Goal: Complete application form: Complete application form

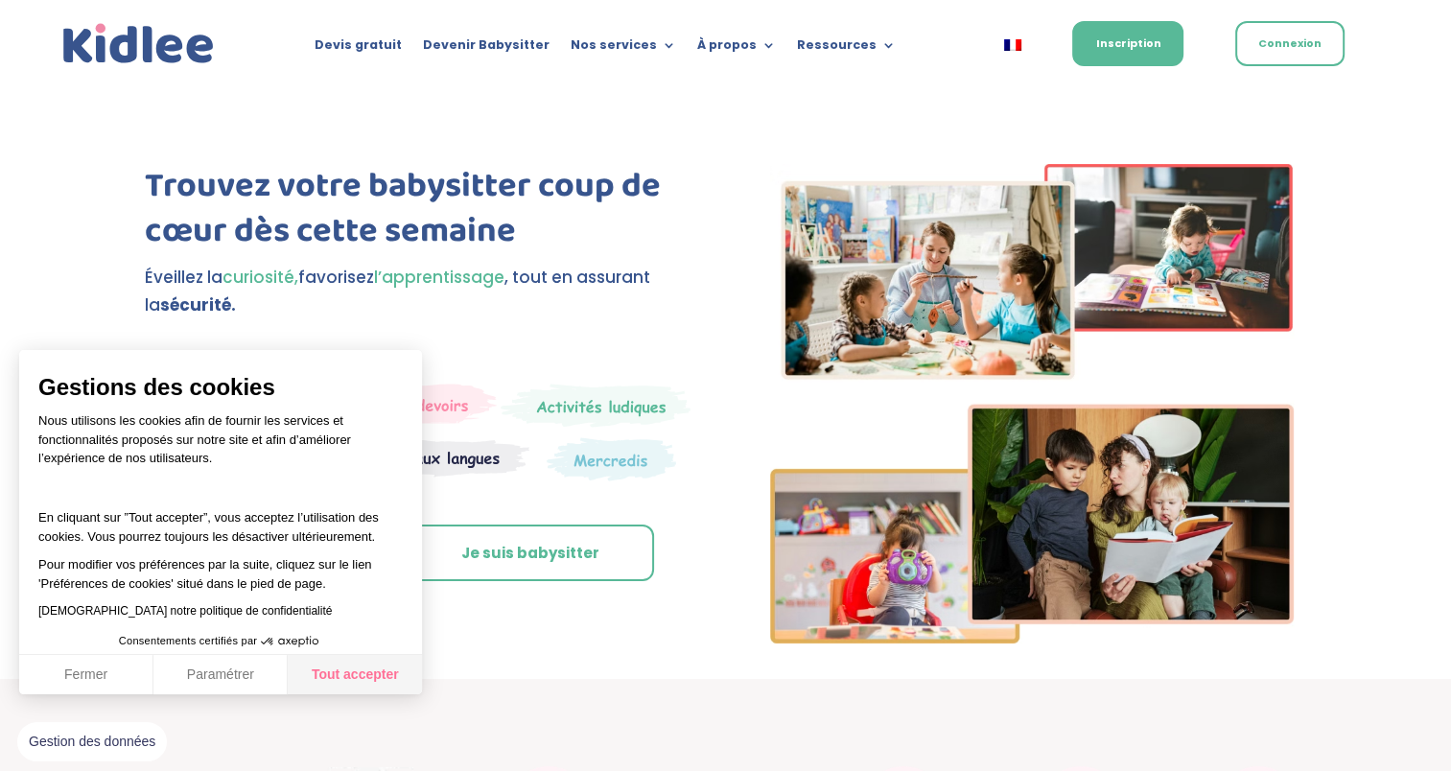
click at [326, 671] on button "Tout accepter" at bounding box center [355, 675] width 134 height 40
checkbox input "true"
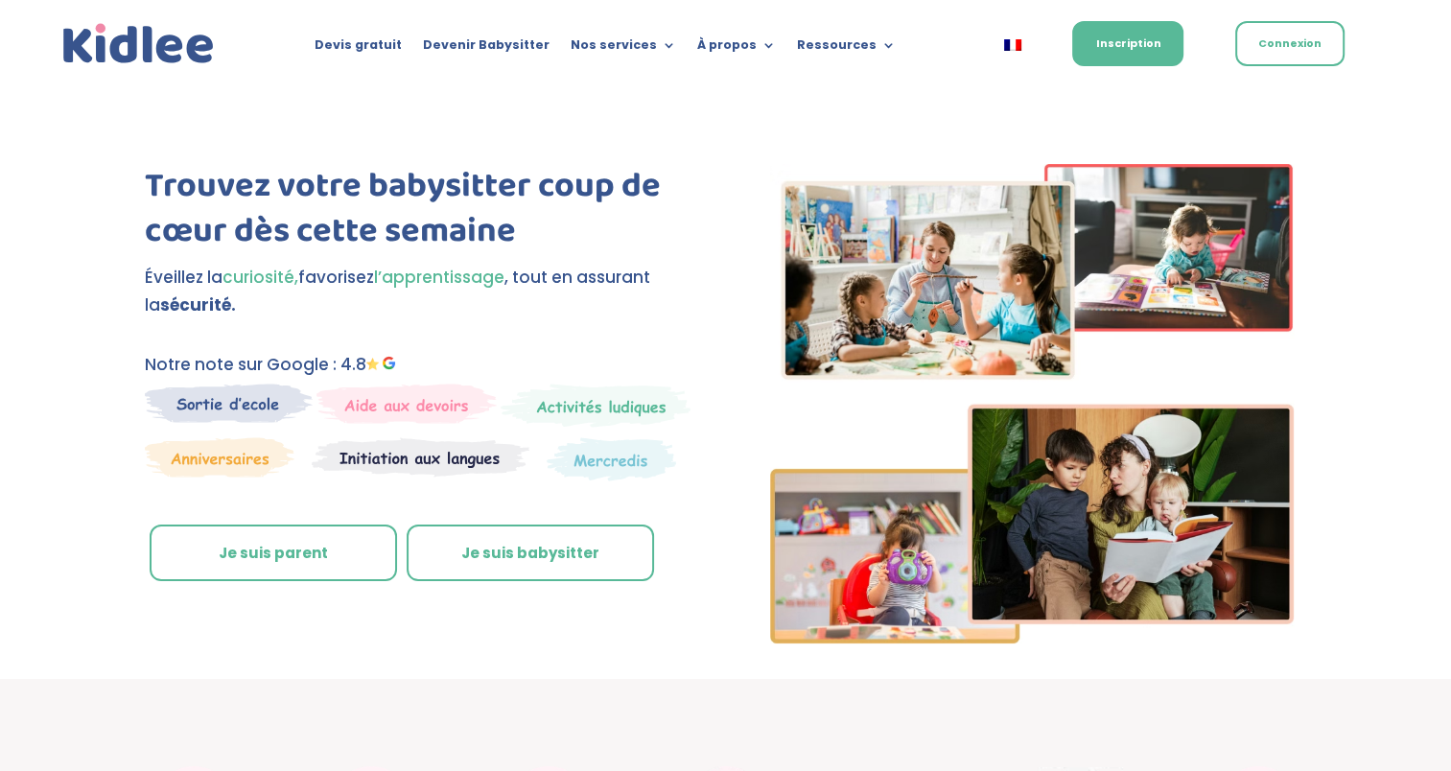
click at [357, 552] on link "Je suis parent" at bounding box center [273, 554] width 247 height 58
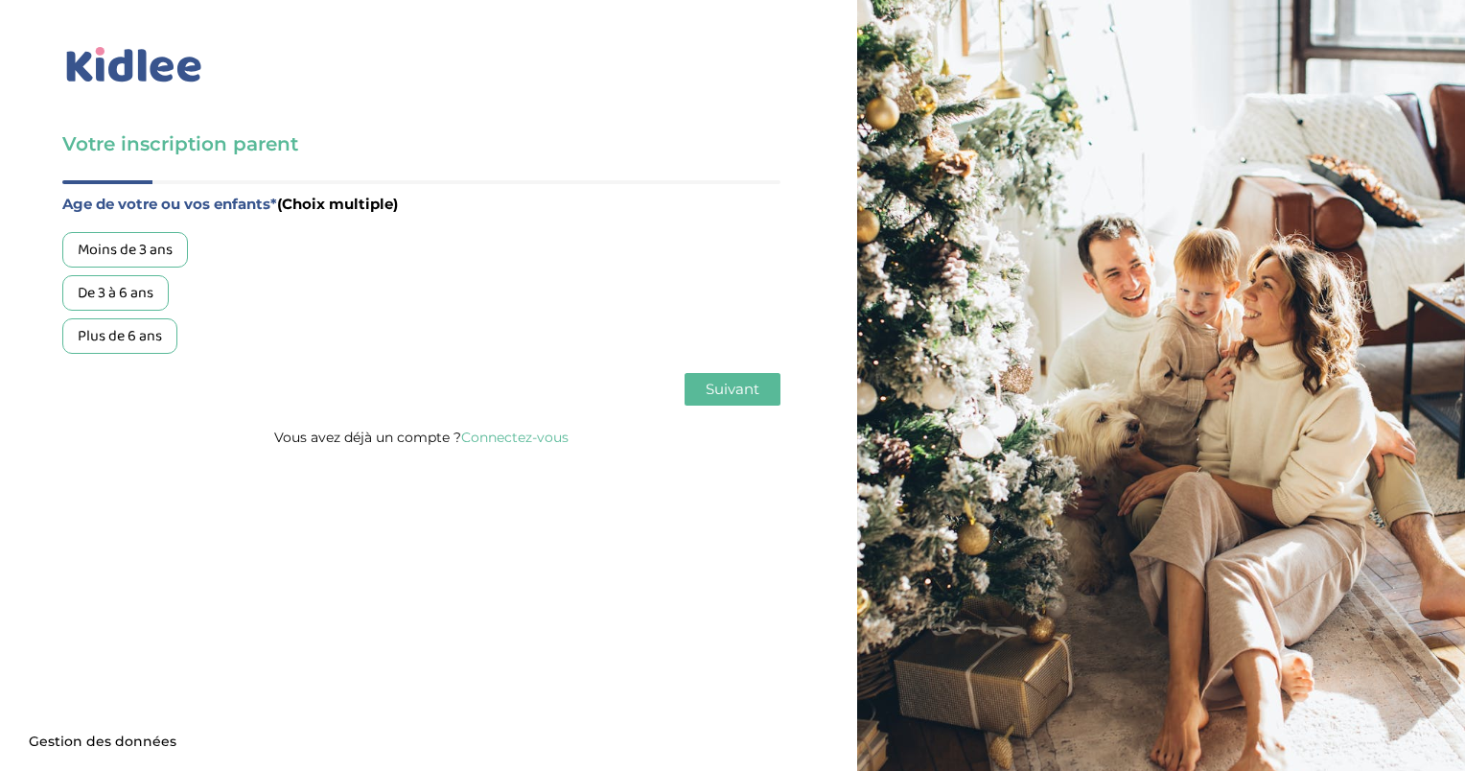
click at [127, 337] on div "Plus de 6 ans" at bounding box center [119, 335] width 115 height 35
click at [711, 396] on span "Suivant" at bounding box center [733, 389] width 54 height 18
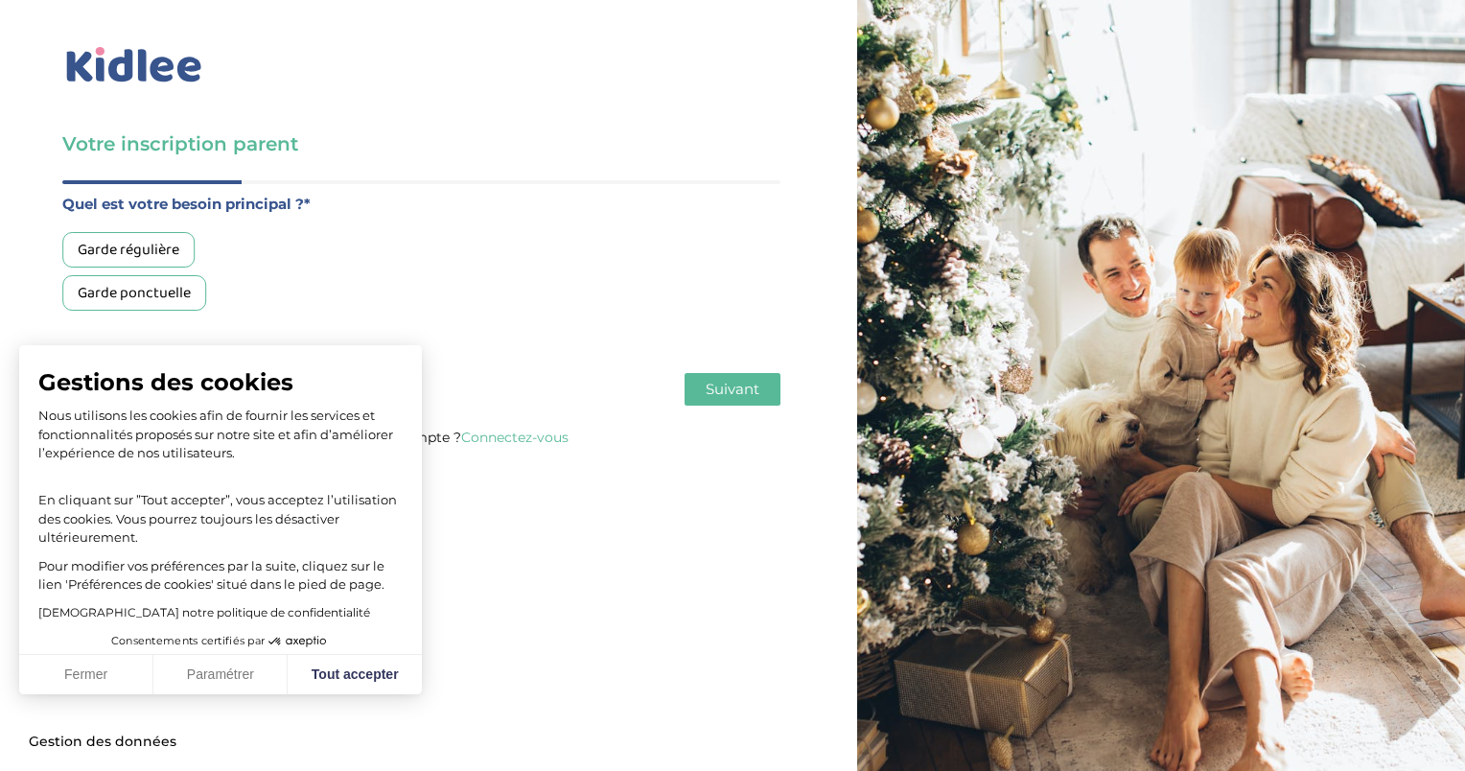
drag, startPoint x: 123, startPoint y: 289, endPoint x: 226, endPoint y: 311, distance: 105.9
click at [124, 289] on div "Garde ponctuelle" at bounding box center [134, 292] width 144 height 35
click at [710, 399] on button "Suivant" at bounding box center [733, 389] width 96 height 33
click at [333, 686] on button "Tout accepter" at bounding box center [355, 675] width 134 height 40
checkbox input "true"
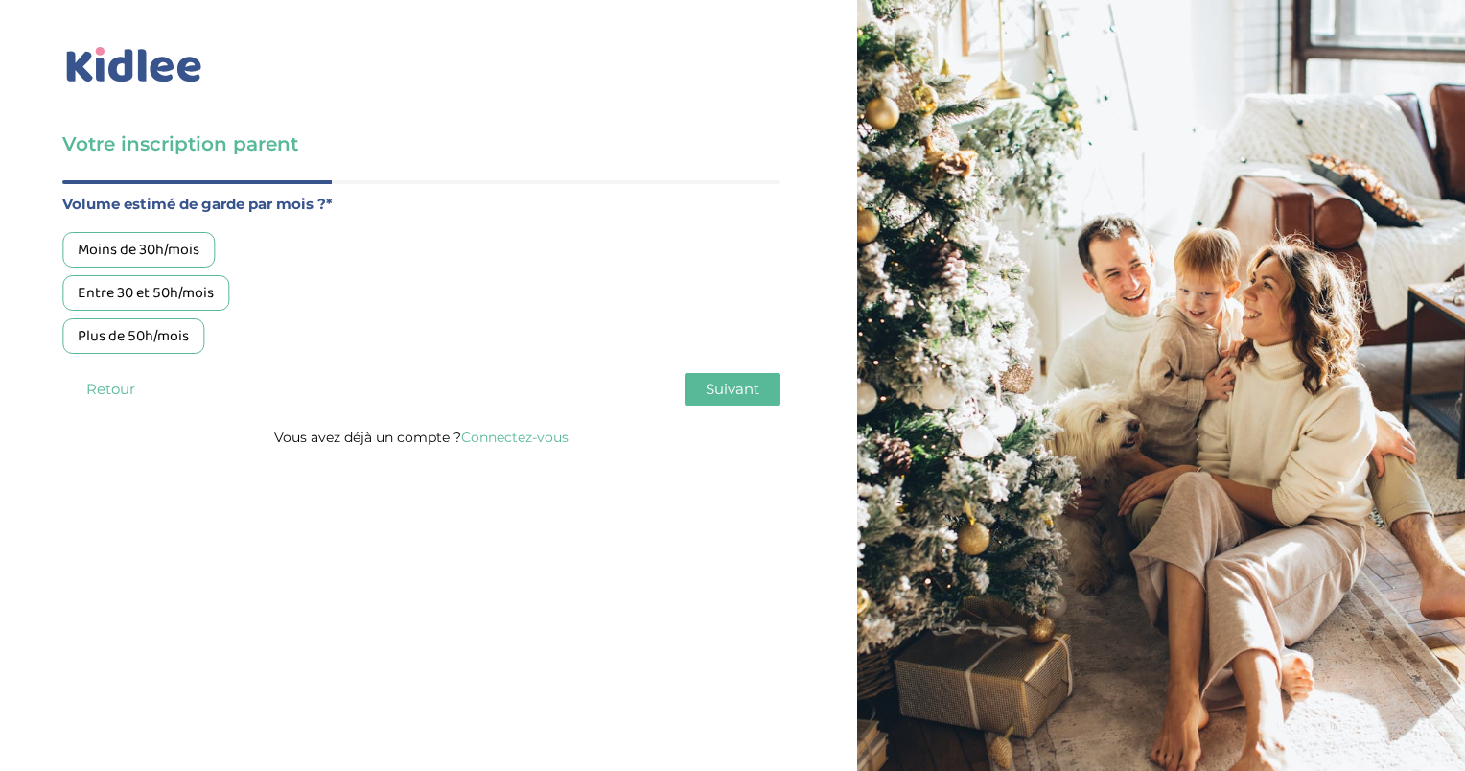
click at [143, 253] on div "Moins de 30h/mois" at bounding box center [138, 249] width 152 height 35
click at [711, 391] on span "Suivant" at bounding box center [733, 389] width 54 height 18
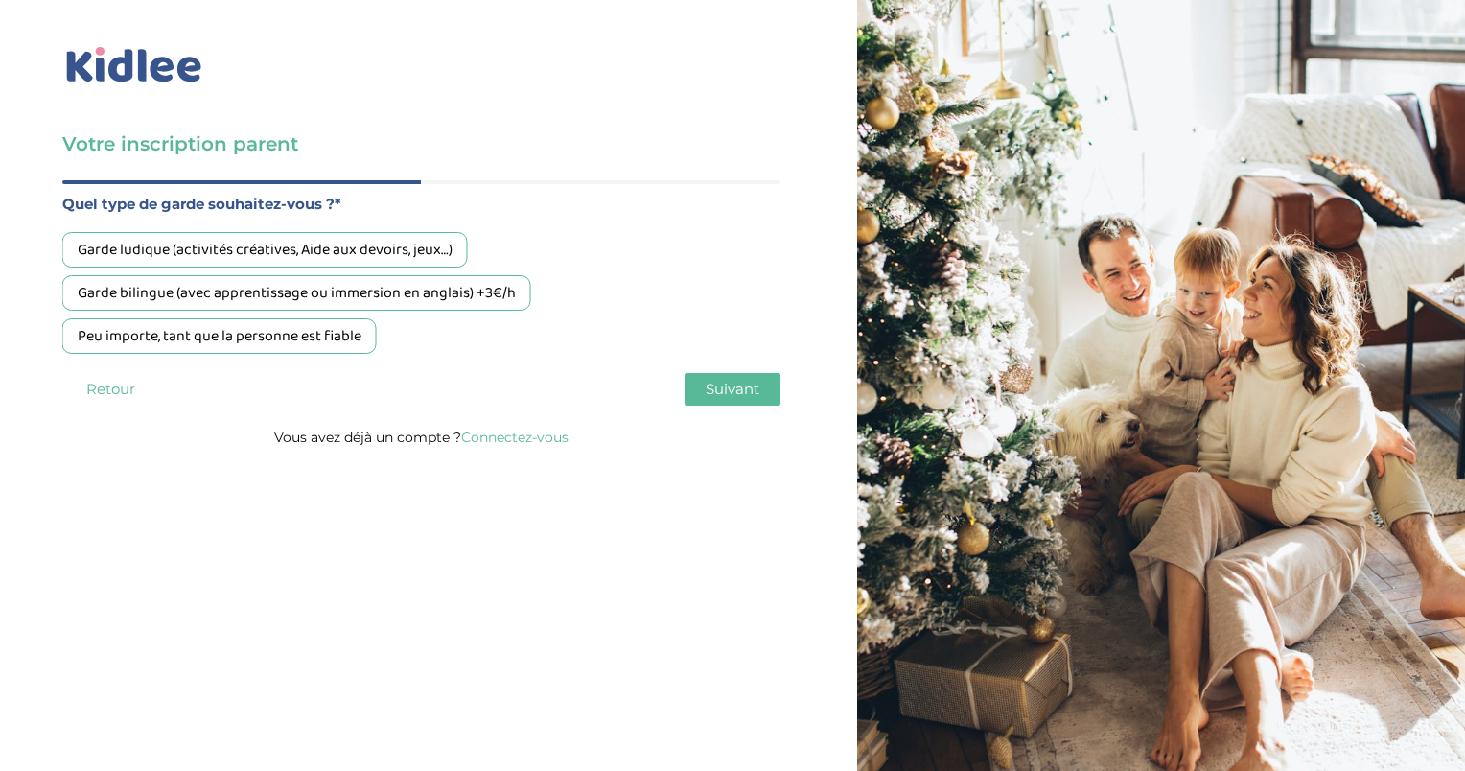
click at [258, 343] on div "Peu importe, tant que la personne est fiable" at bounding box center [219, 335] width 315 height 35
click at [744, 387] on span "Suivant" at bounding box center [733, 389] width 54 height 18
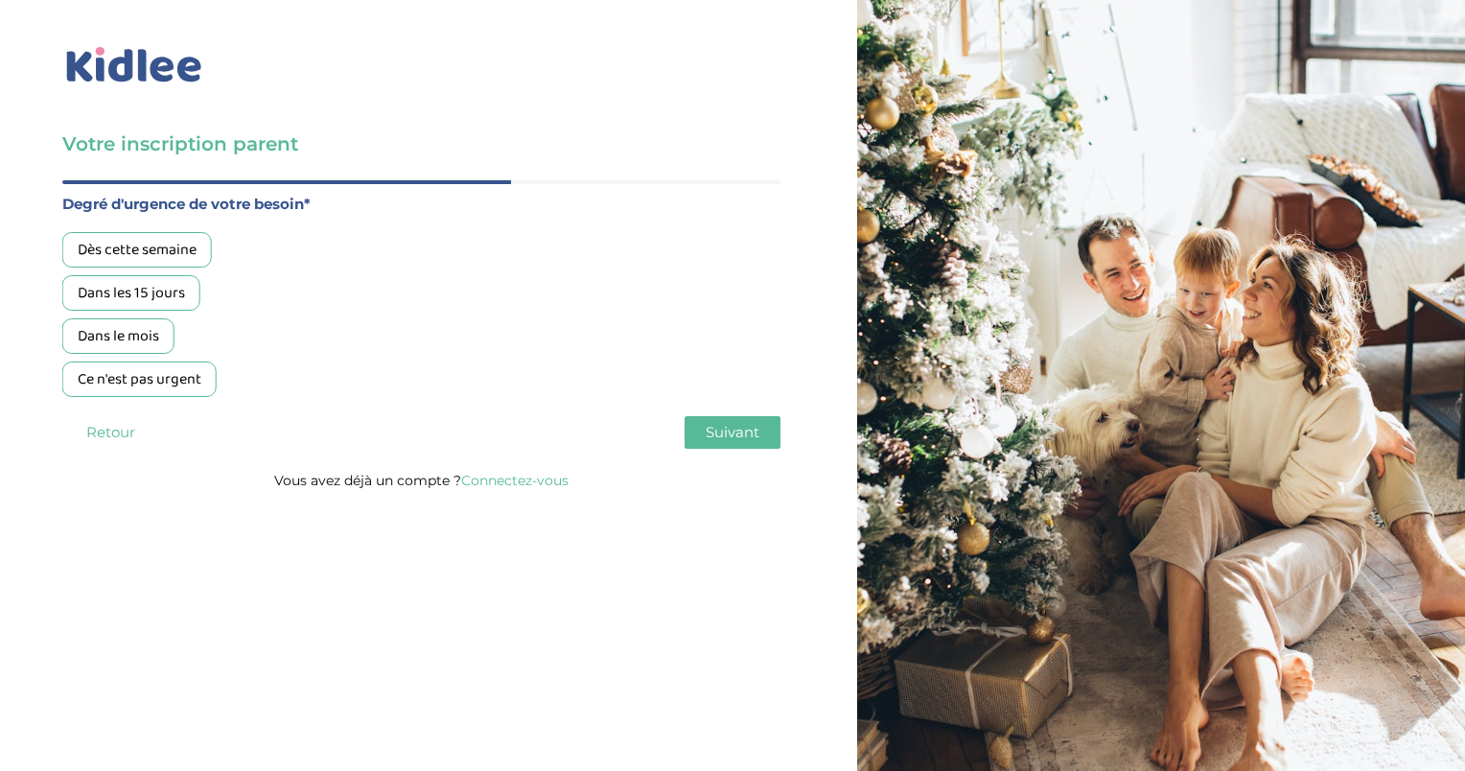
click at [148, 376] on div "Ce n'est pas urgent" at bounding box center [139, 379] width 154 height 35
click at [773, 422] on button "Suivant" at bounding box center [733, 432] width 96 height 33
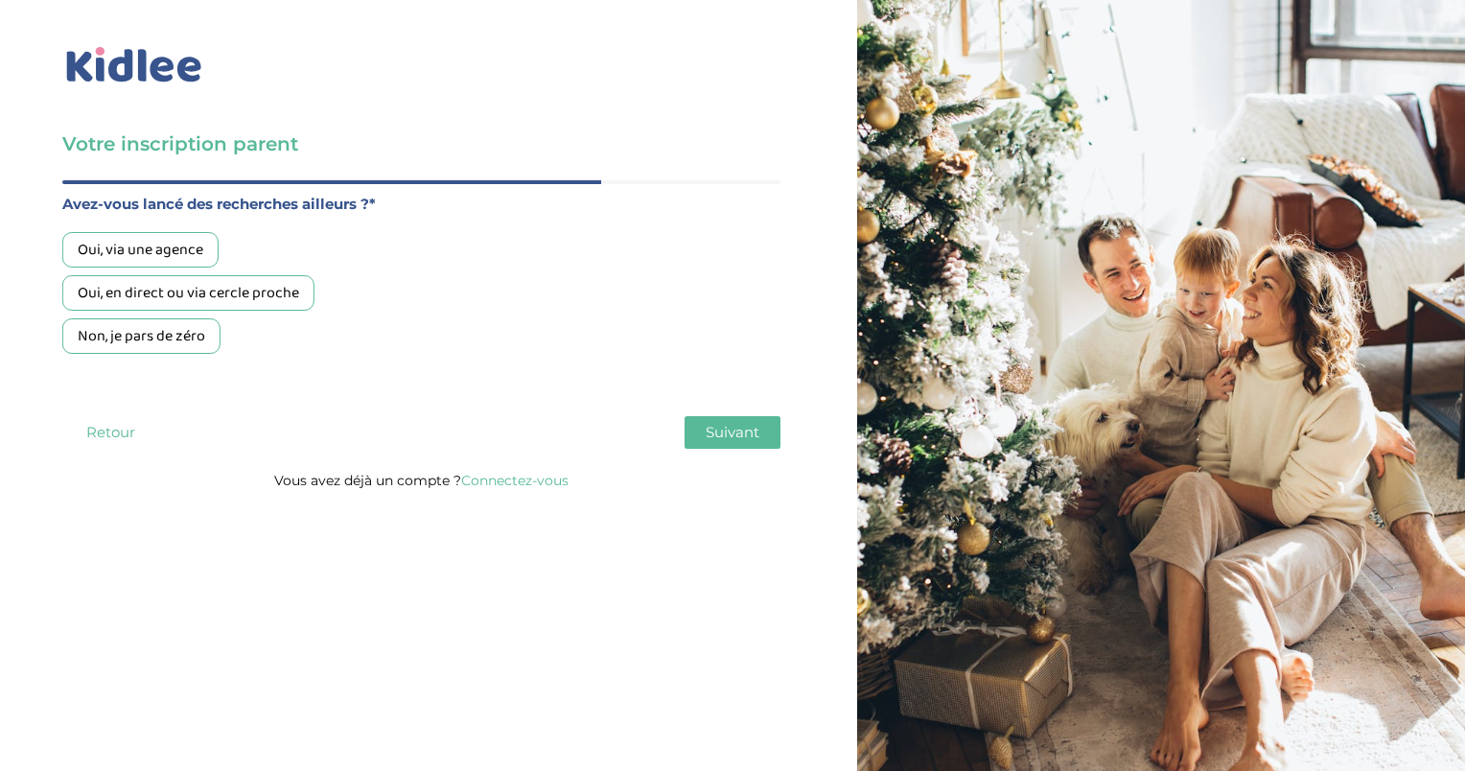
click at [176, 292] on div "Oui, en direct ou via cercle proche" at bounding box center [188, 292] width 252 height 35
click at [748, 437] on span "Suivant" at bounding box center [733, 432] width 54 height 18
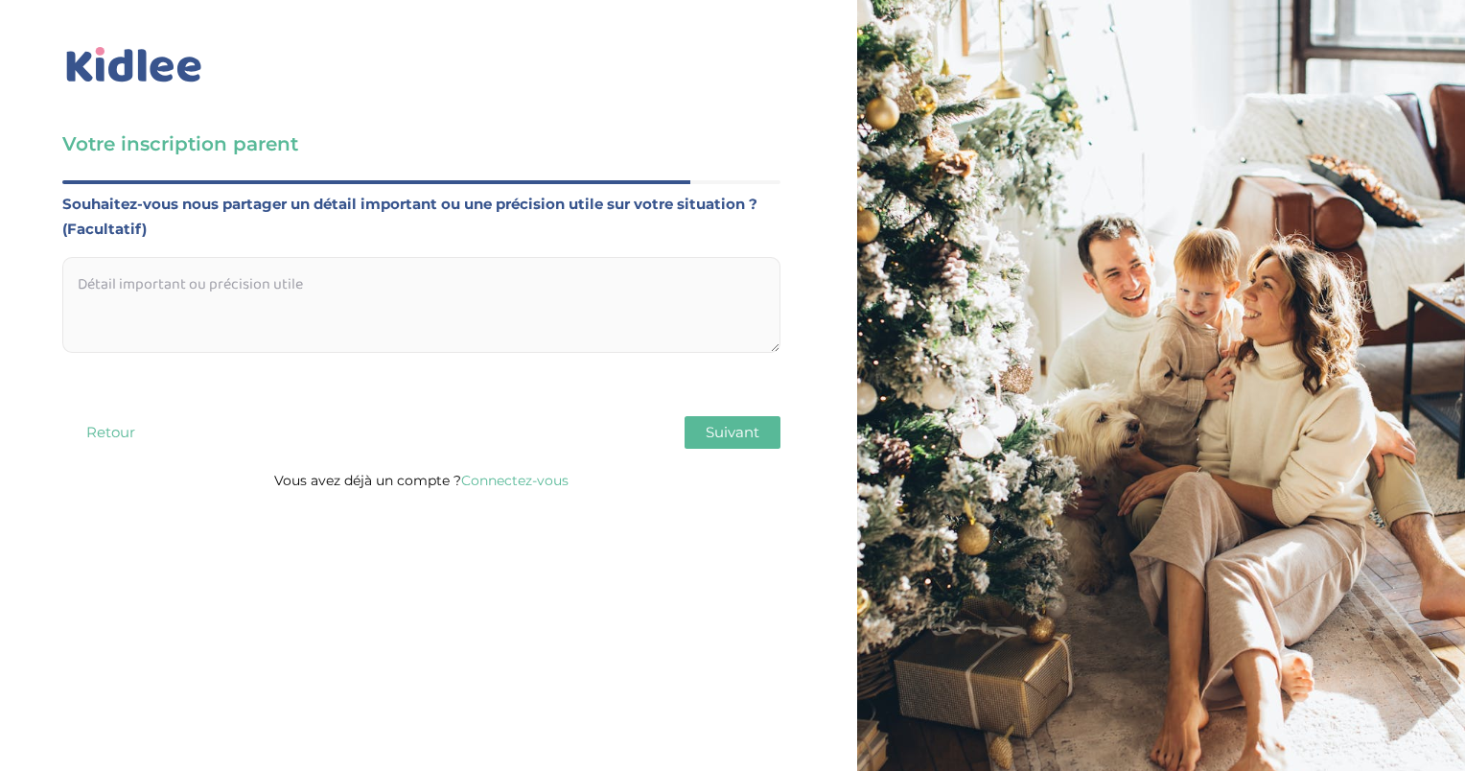
click at [751, 428] on span "Suivant" at bounding box center [733, 432] width 54 height 18
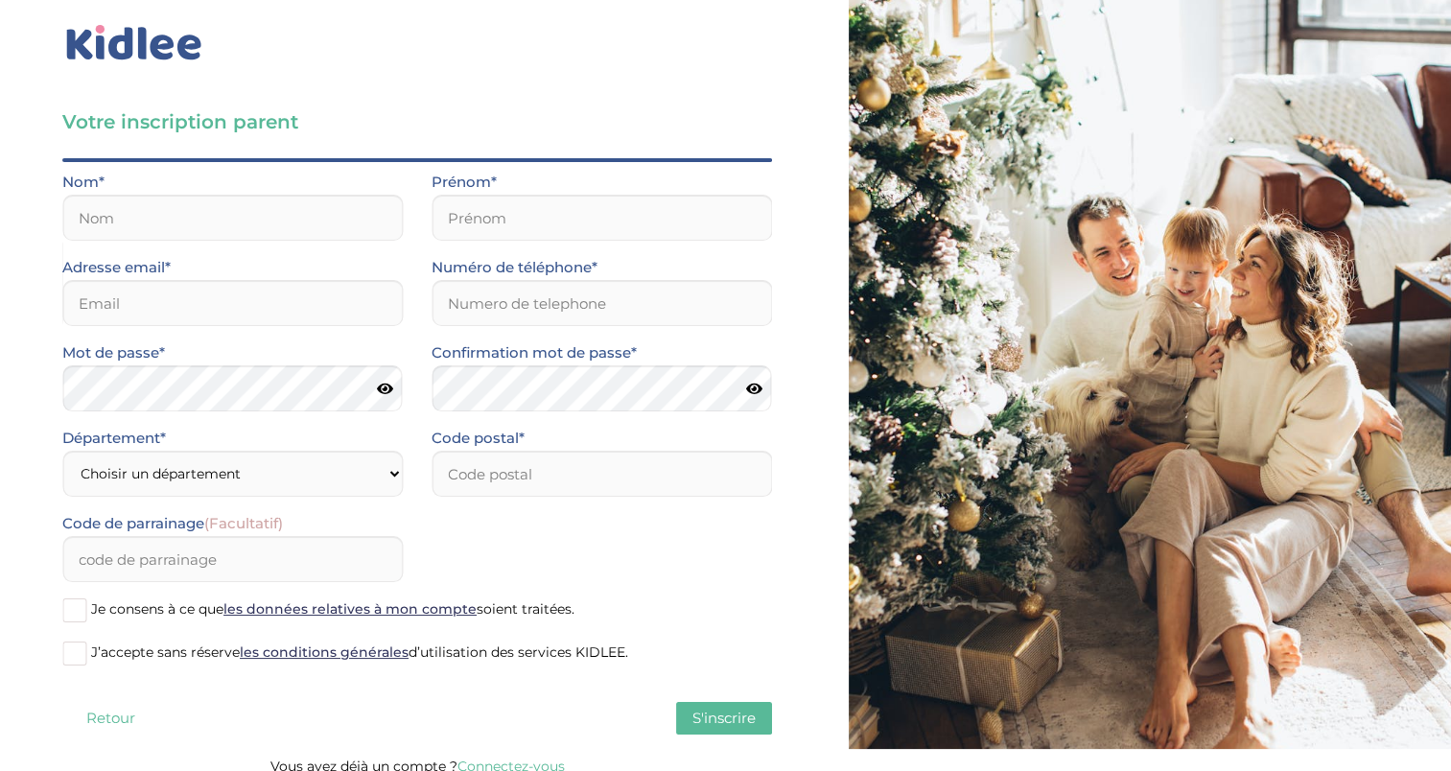
scroll to position [39, 0]
